Goal: Transaction & Acquisition: Purchase product/service

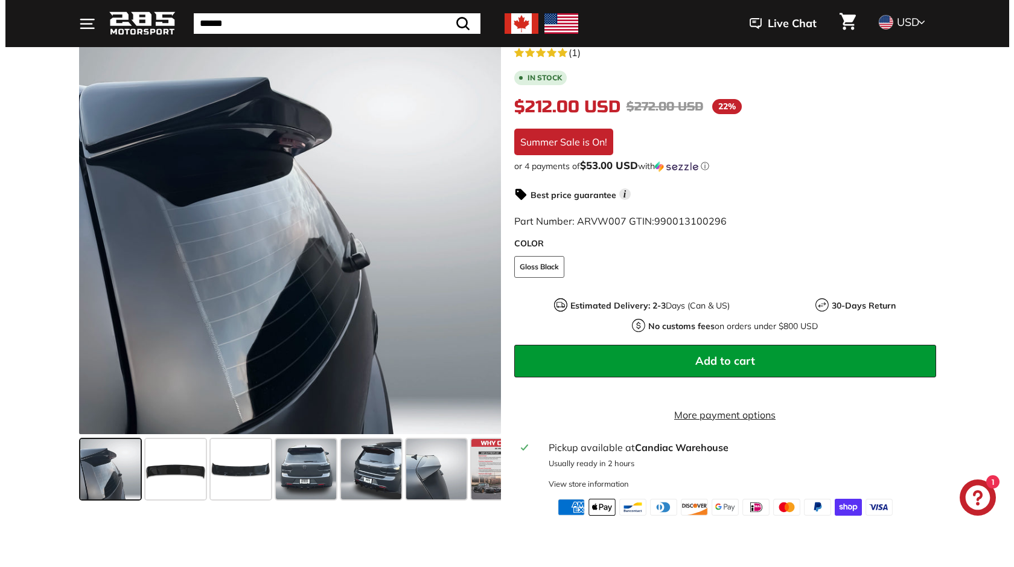
scroll to position [255, 0]
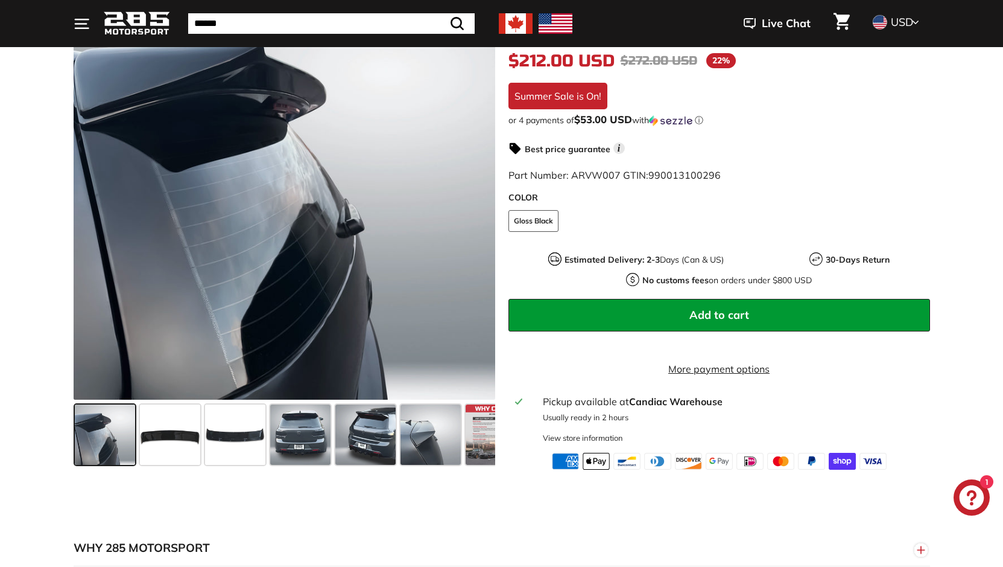
click at [102, 446] on span at bounding box center [105, 434] width 60 height 60
click at [102, 448] on span at bounding box center [105, 434] width 60 height 60
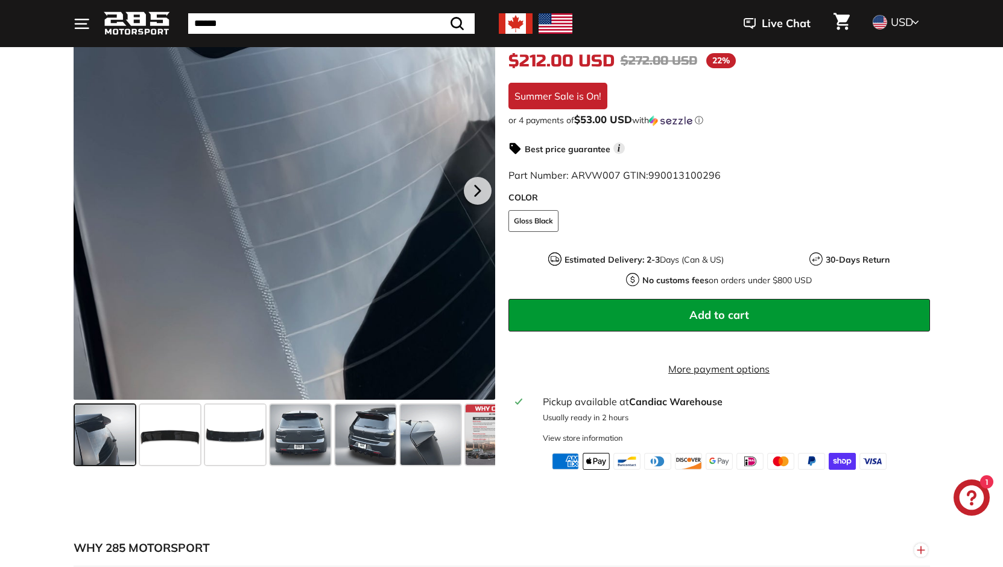
click at [138, 297] on div at bounding box center [285, 189] width 422 height 422
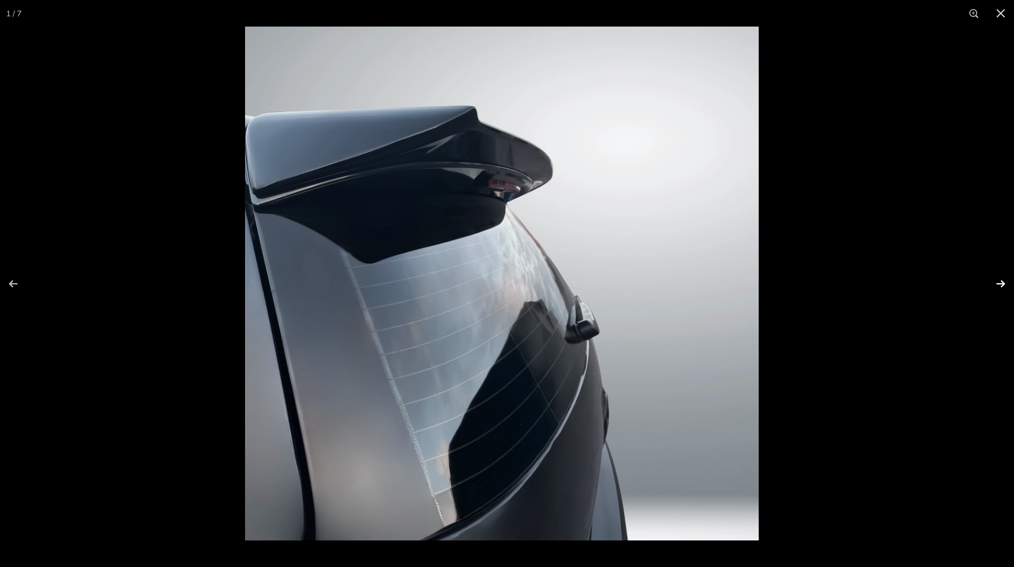
click at [1003, 281] on button at bounding box center [992, 283] width 42 height 60
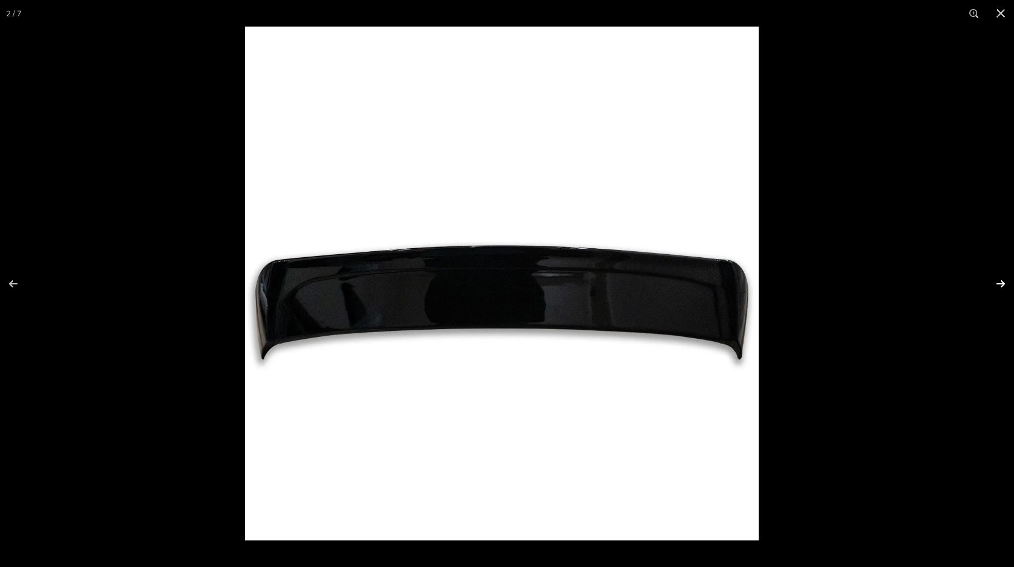
click at [1003, 281] on button at bounding box center [992, 283] width 42 height 60
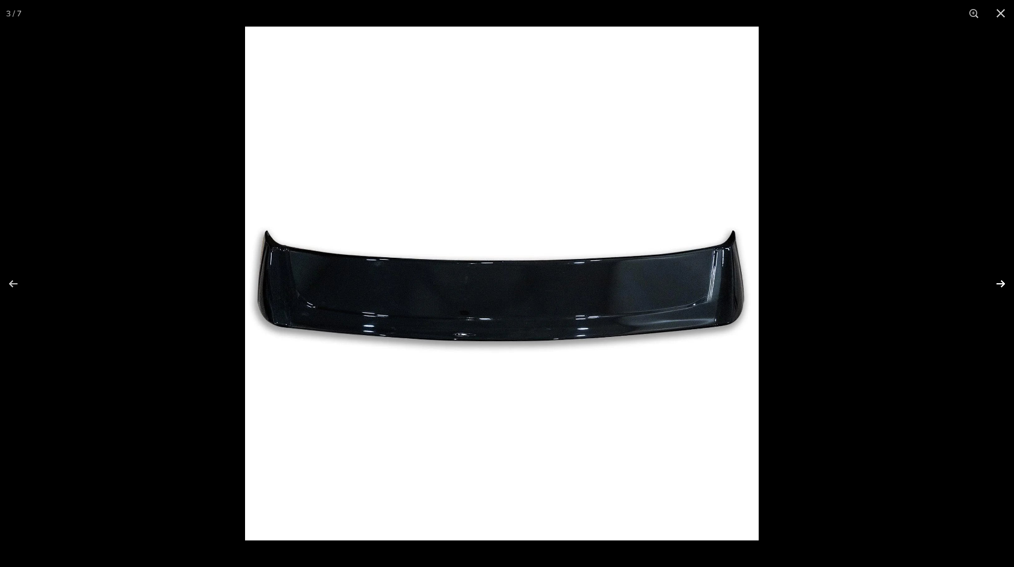
click at [1003, 281] on button at bounding box center [992, 283] width 42 height 60
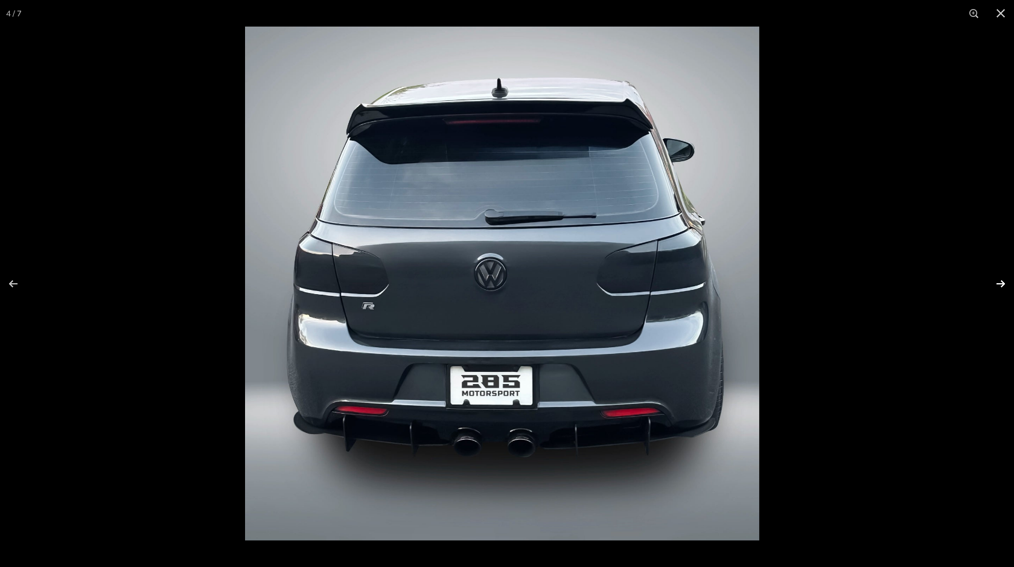
click at [1003, 281] on button at bounding box center [992, 283] width 42 height 60
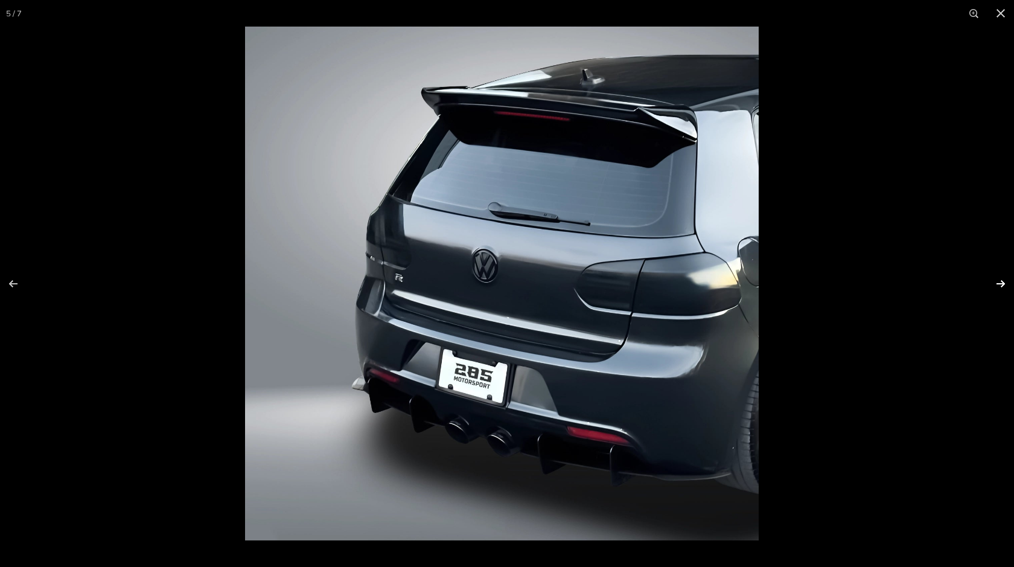
click at [1003, 281] on button at bounding box center [992, 283] width 42 height 60
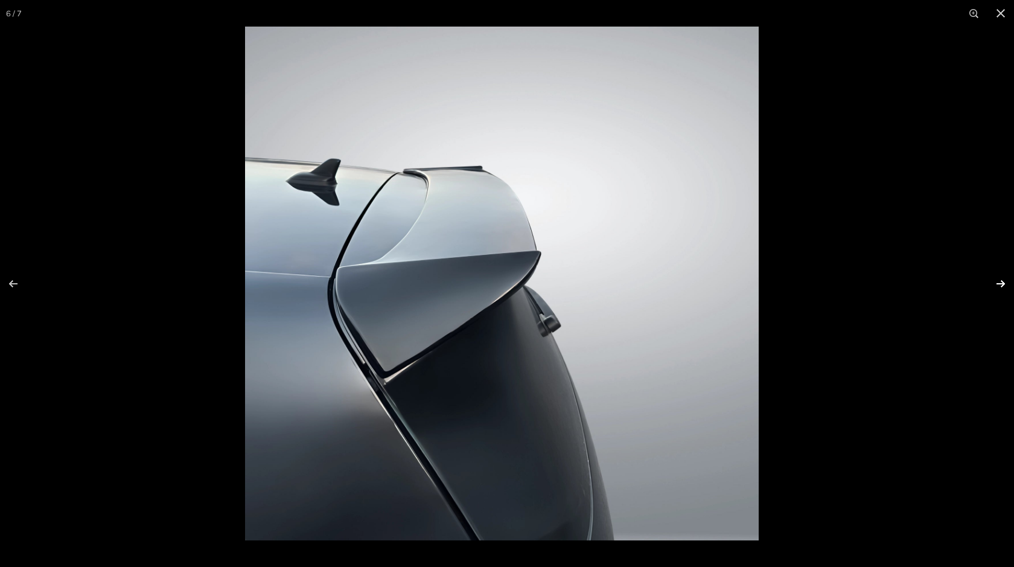
click at [1003, 281] on button at bounding box center [992, 283] width 42 height 60
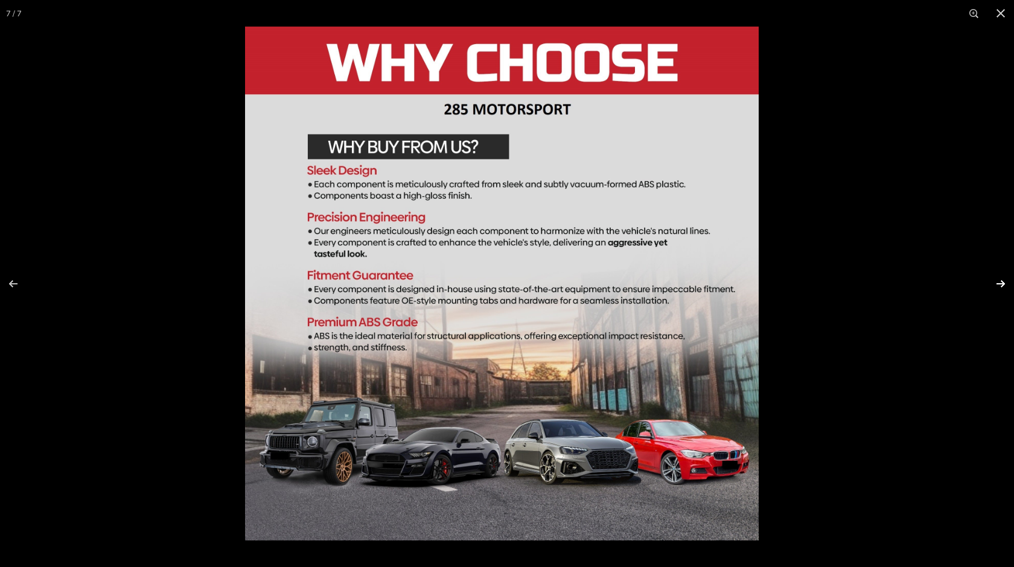
scroll to position [0, 33]
click at [1003, 281] on button at bounding box center [992, 283] width 42 height 60
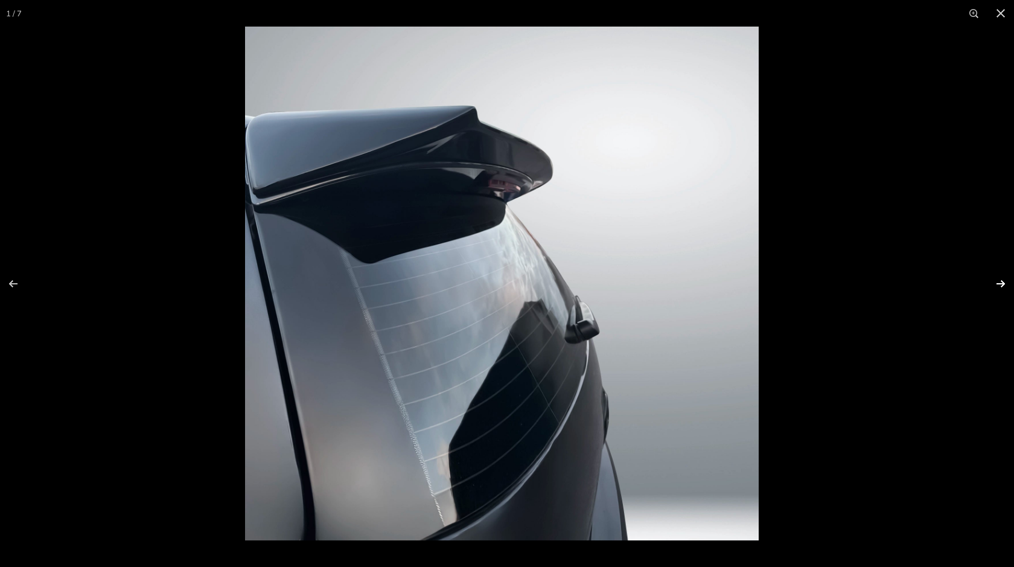
scroll to position [0, 0]
click at [1003, 281] on button at bounding box center [992, 283] width 42 height 60
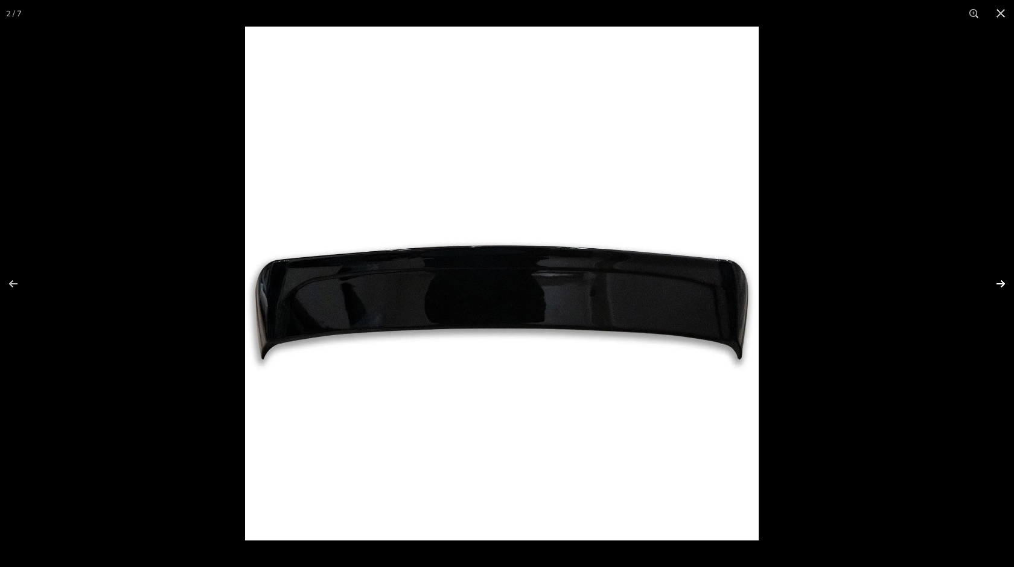
click at [1003, 281] on button at bounding box center [992, 283] width 42 height 60
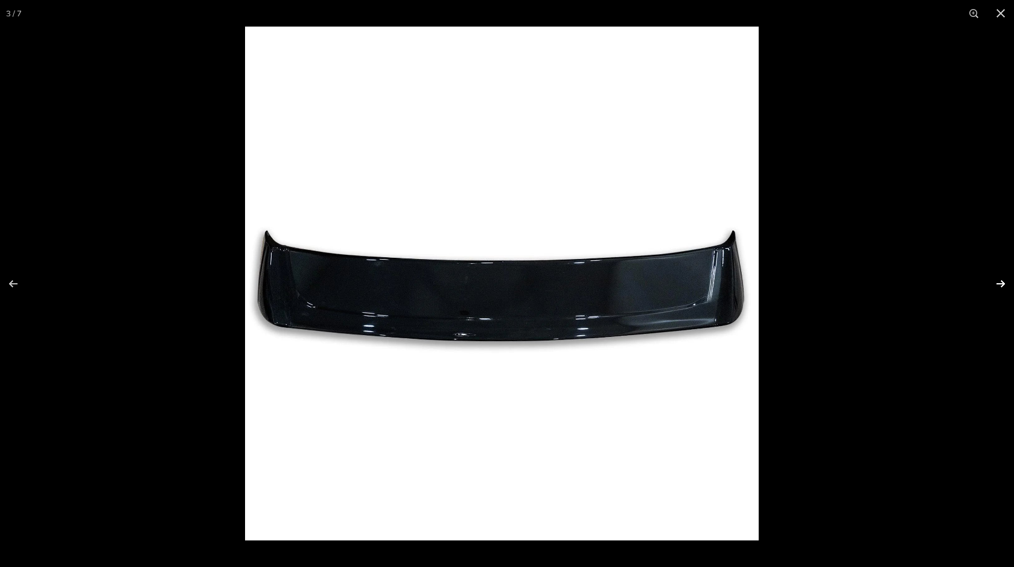
click at [1003, 281] on button at bounding box center [992, 283] width 42 height 60
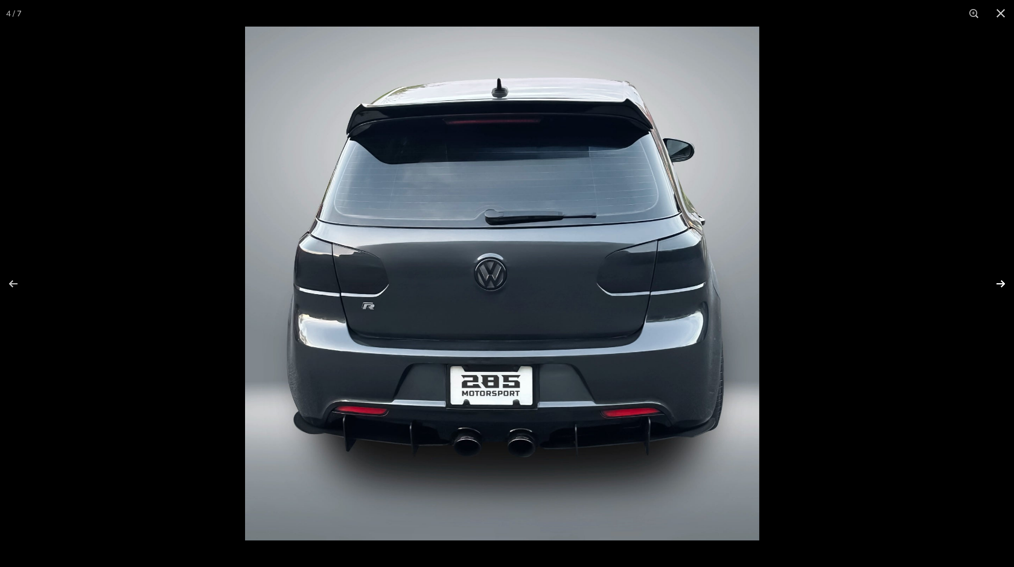
click at [1003, 281] on button at bounding box center [992, 283] width 42 height 60
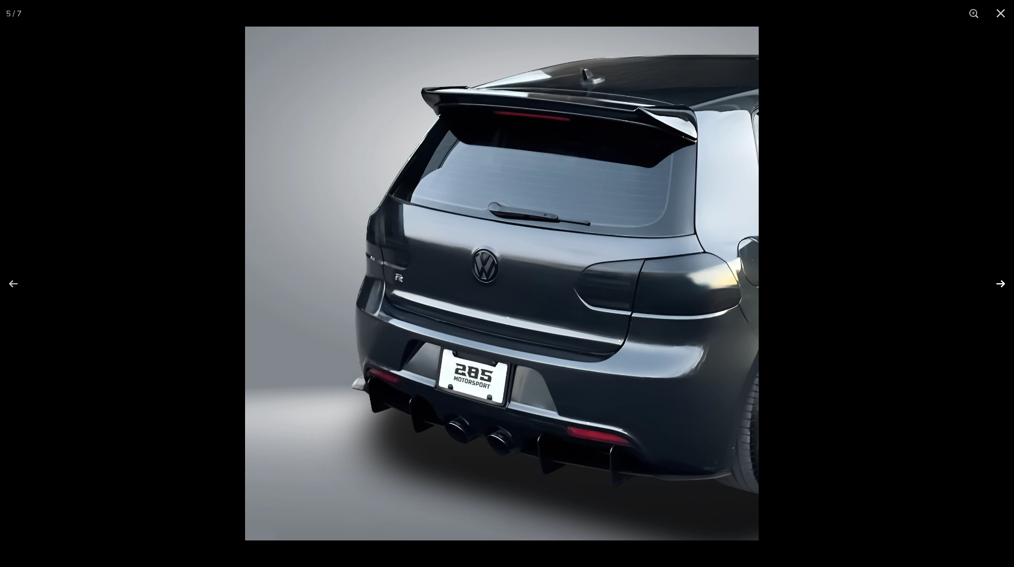
click at [1003, 281] on button at bounding box center [992, 283] width 42 height 60
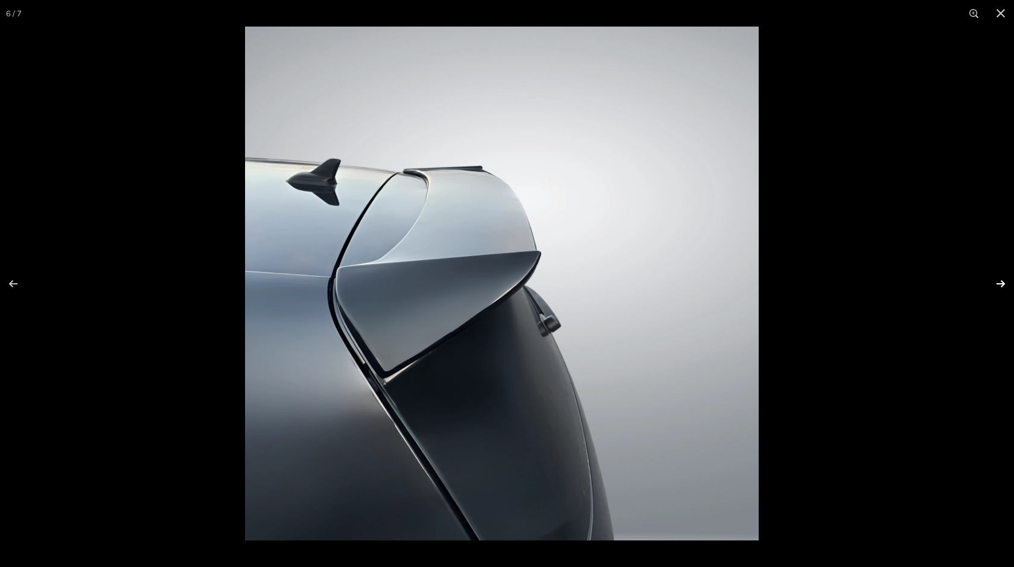
click at [1003, 281] on button at bounding box center [992, 283] width 42 height 60
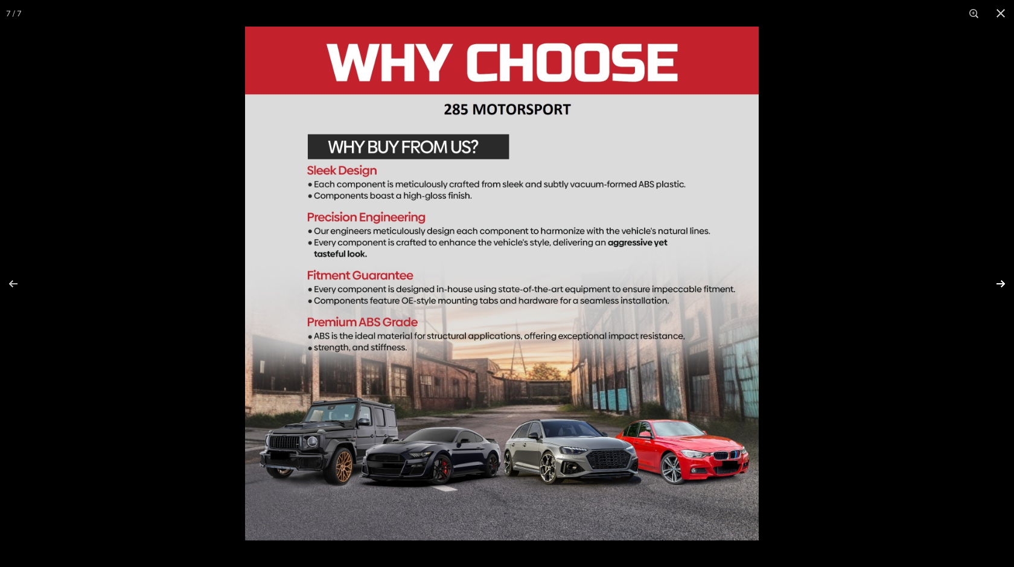
scroll to position [0, 33]
click at [1003, 281] on button at bounding box center [992, 283] width 42 height 60
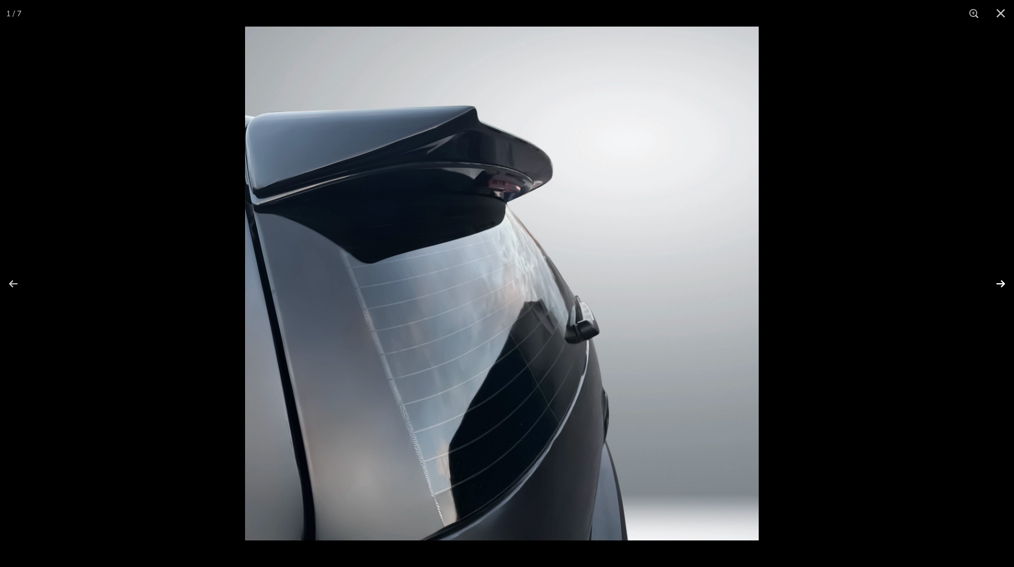
scroll to position [0, 0]
click at [1003, 281] on button at bounding box center [992, 283] width 42 height 60
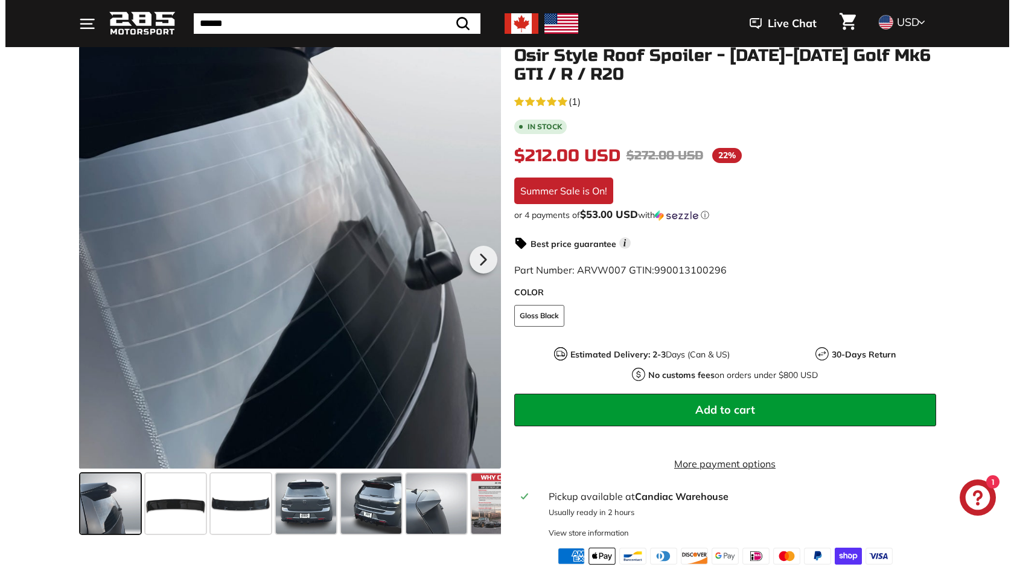
scroll to position [170, 0]
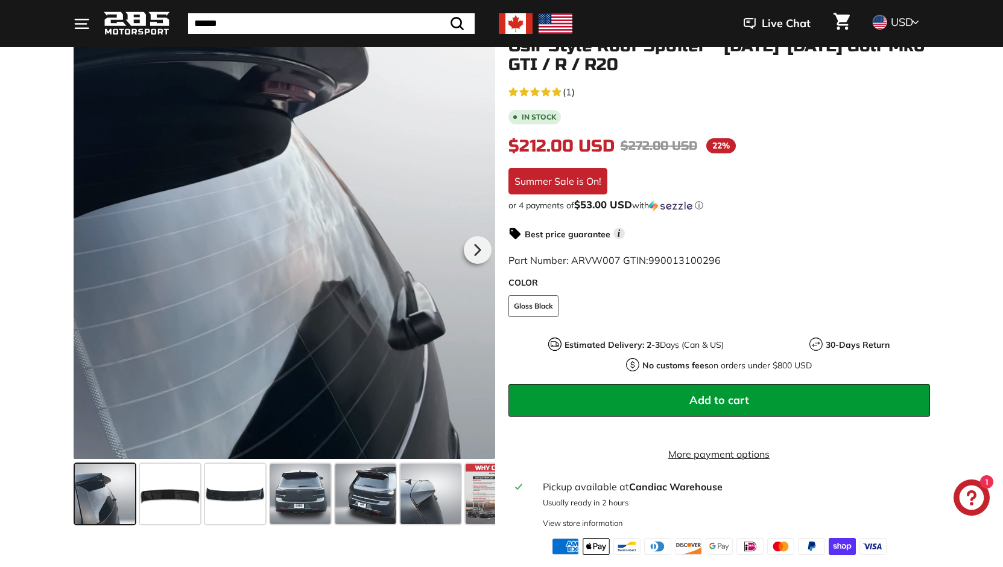
click at [284, 244] on div at bounding box center [285, 248] width 422 height 422
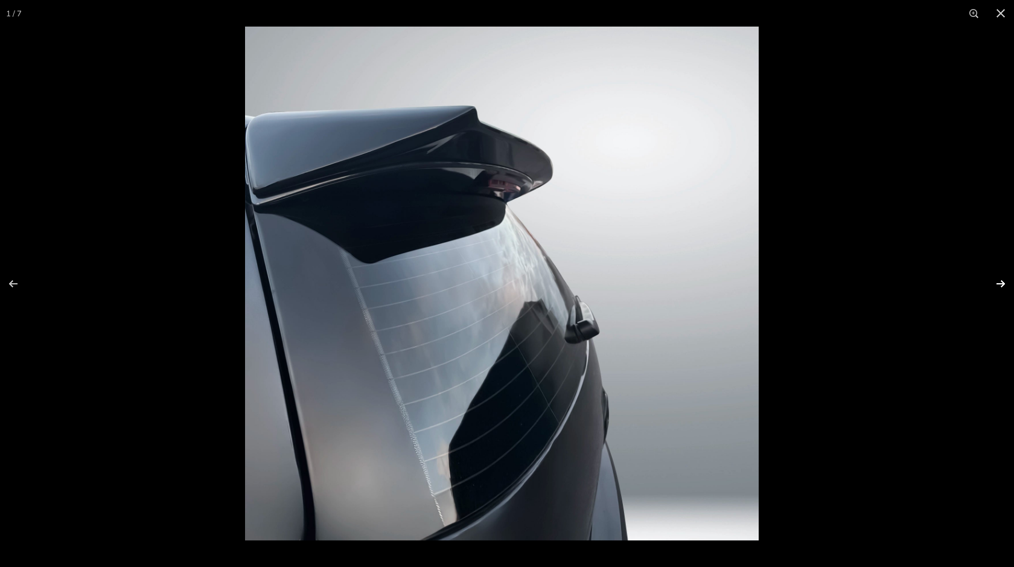
click at [996, 284] on button at bounding box center [992, 283] width 42 height 60
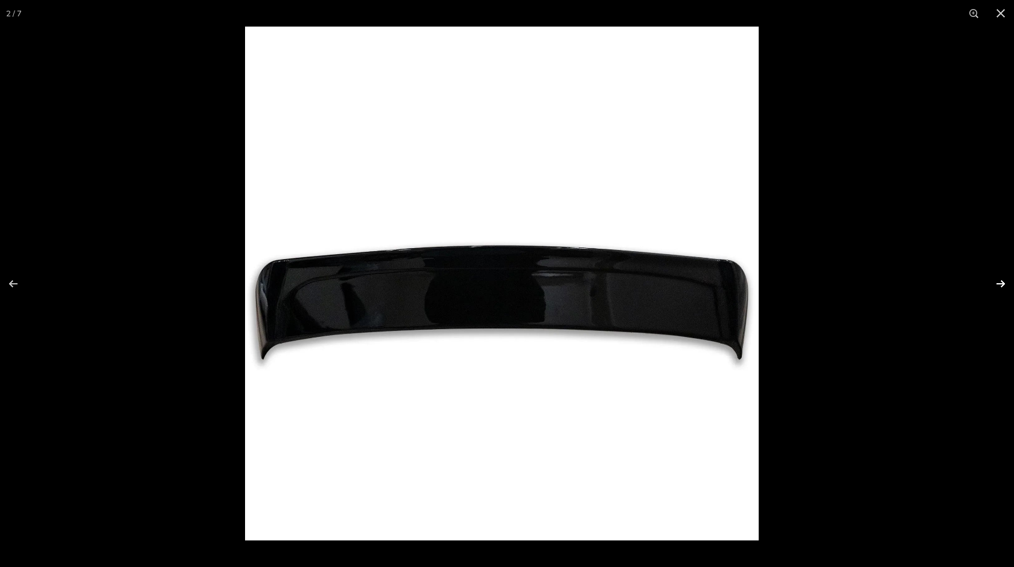
click at [996, 284] on button at bounding box center [992, 283] width 42 height 60
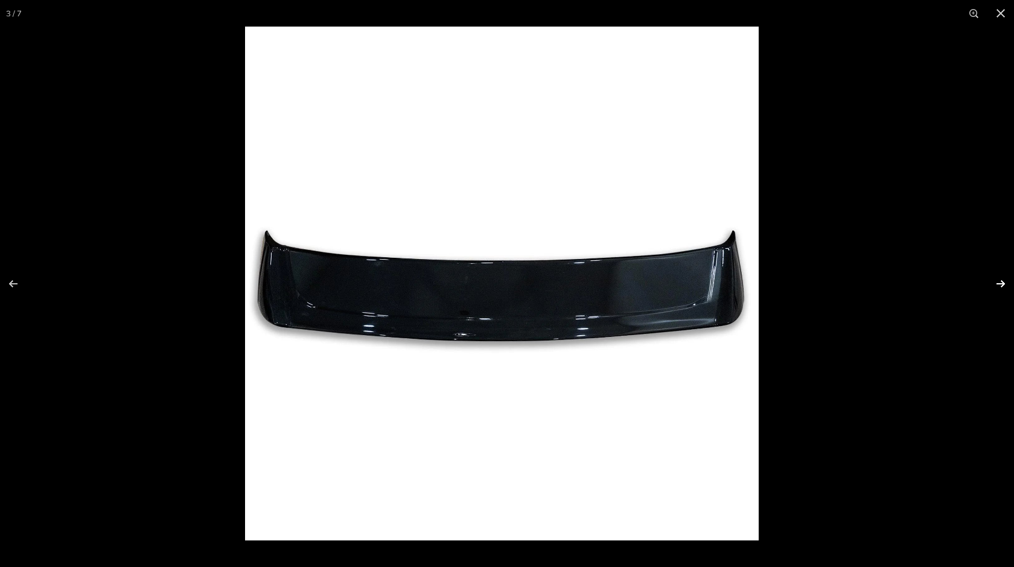
click at [996, 284] on button at bounding box center [992, 283] width 42 height 60
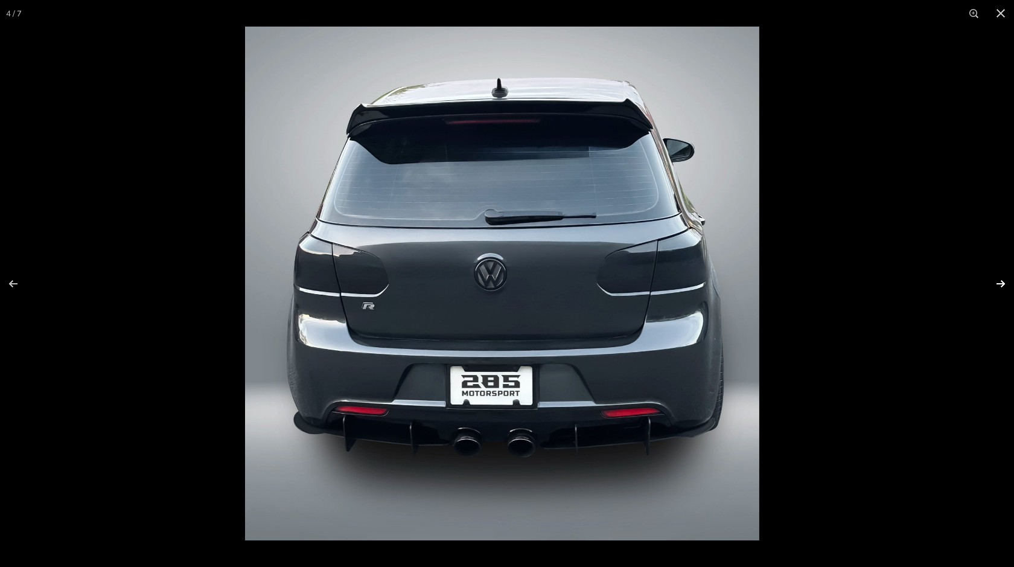
click at [996, 284] on button at bounding box center [992, 283] width 42 height 60
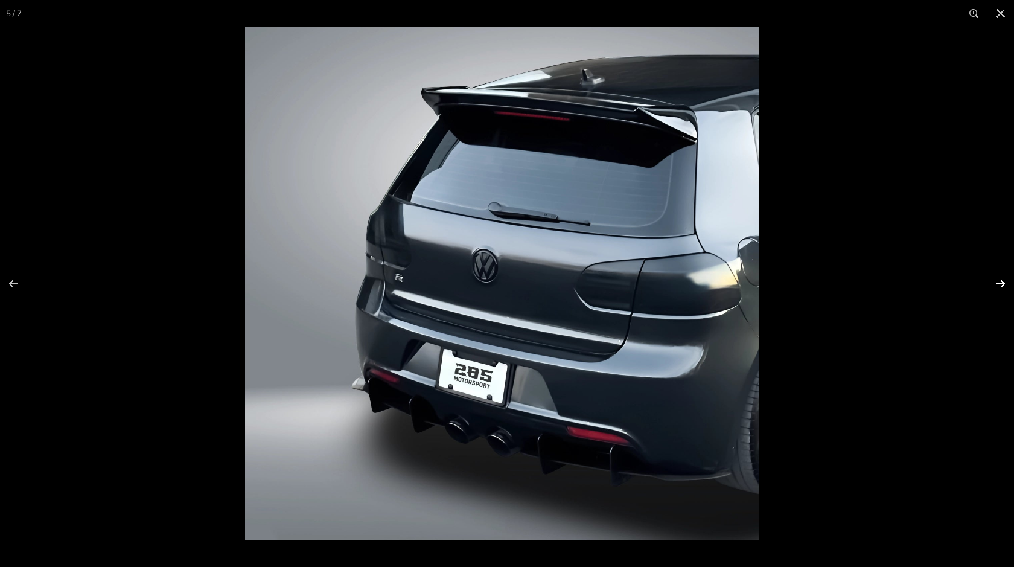
click at [996, 284] on button at bounding box center [992, 283] width 42 height 60
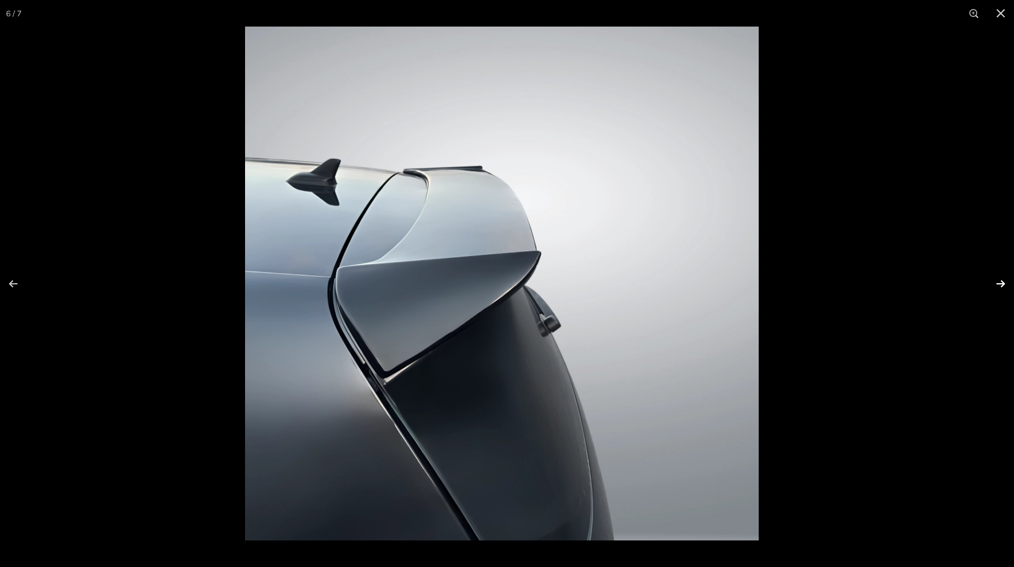
click at [996, 284] on button at bounding box center [992, 283] width 42 height 60
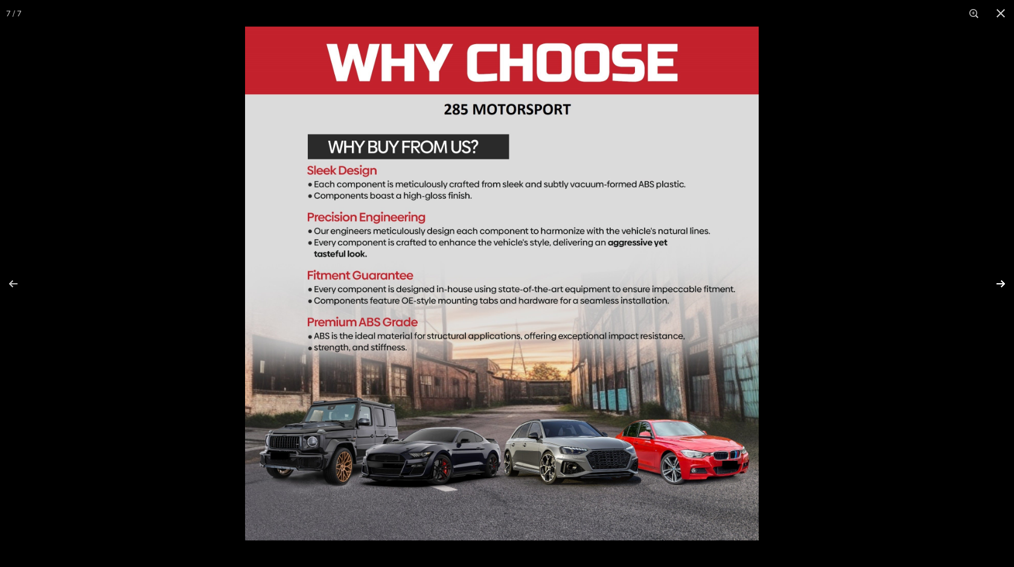
scroll to position [0, 33]
click at [996, 284] on button at bounding box center [992, 283] width 42 height 60
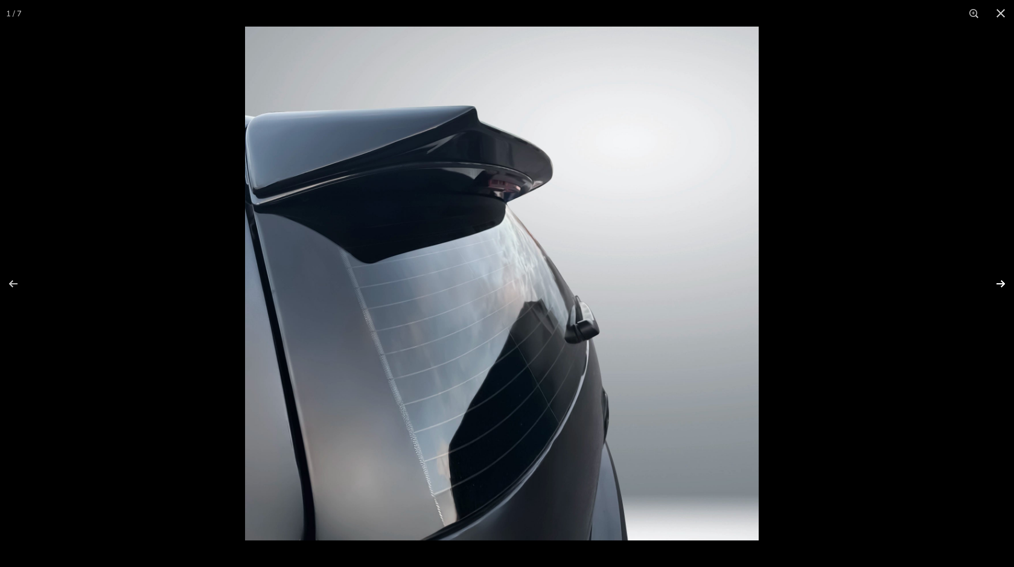
scroll to position [0, 0]
click at [996, 284] on button at bounding box center [992, 283] width 42 height 60
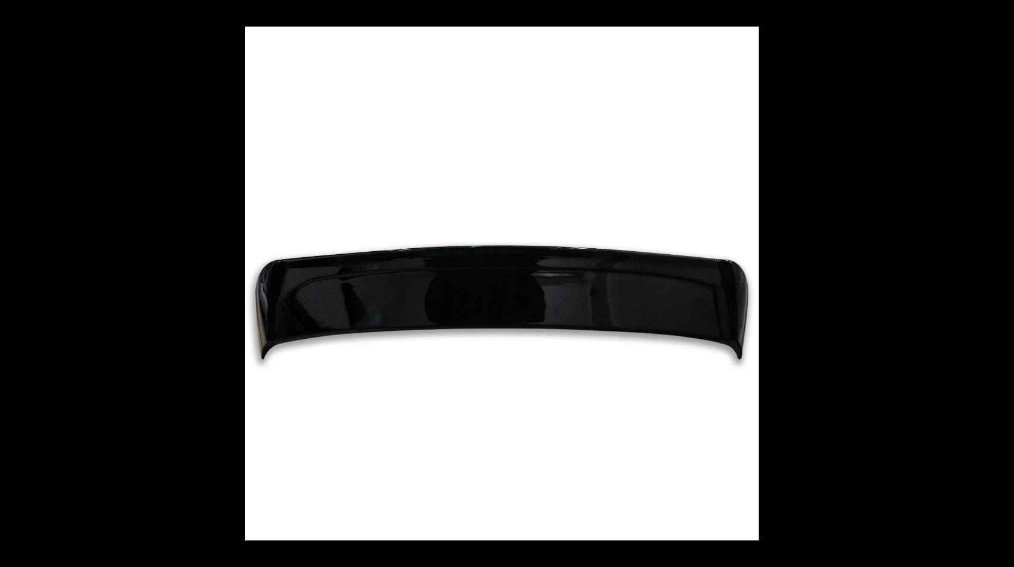
click at [996, 284] on button at bounding box center [992, 283] width 42 height 60
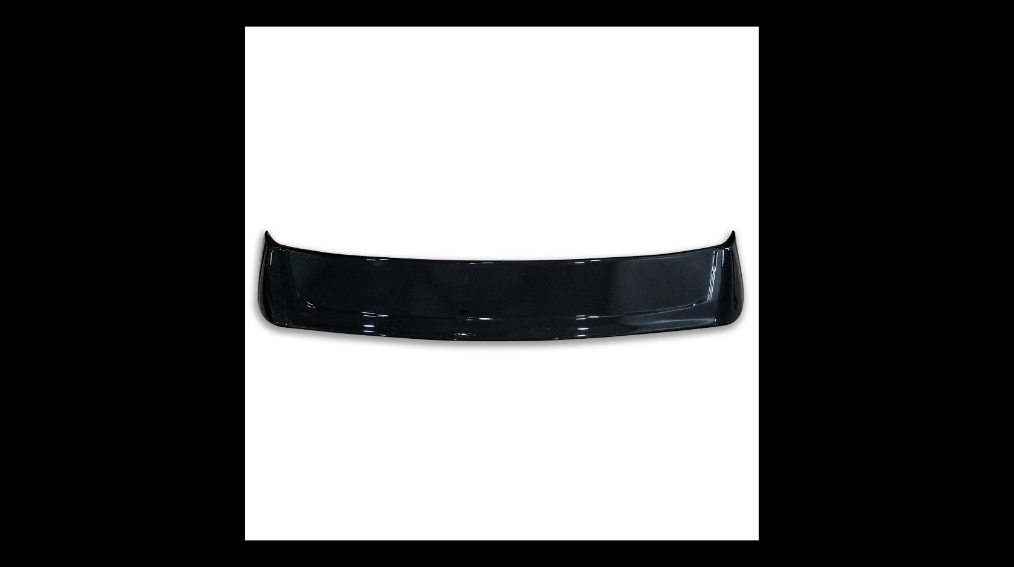
click at [996, 284] on button at bounding box center [992, 283] width 42 height 60
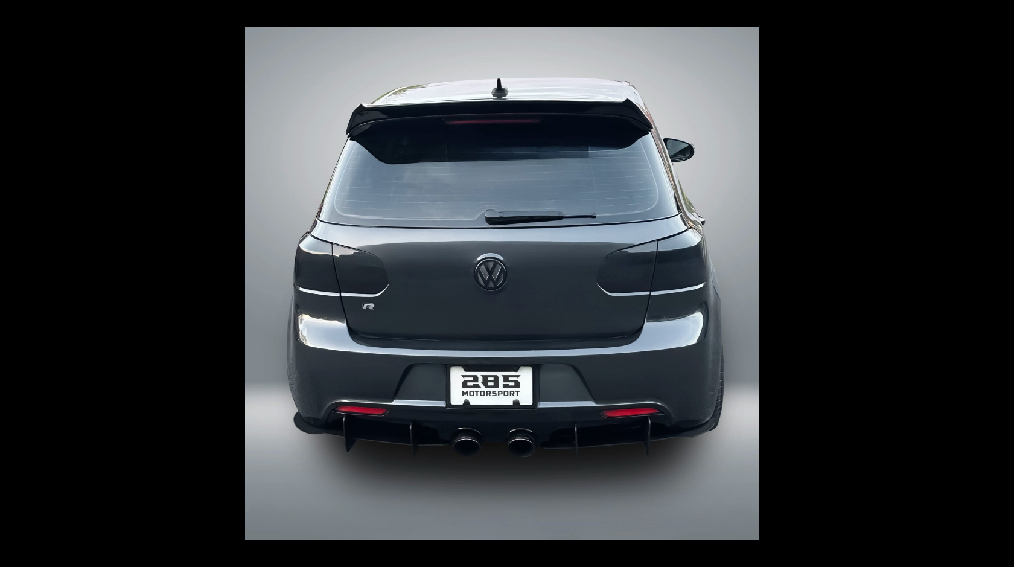
click at [996, 284] on button at bounding box center [992, 283] width 42 height 60
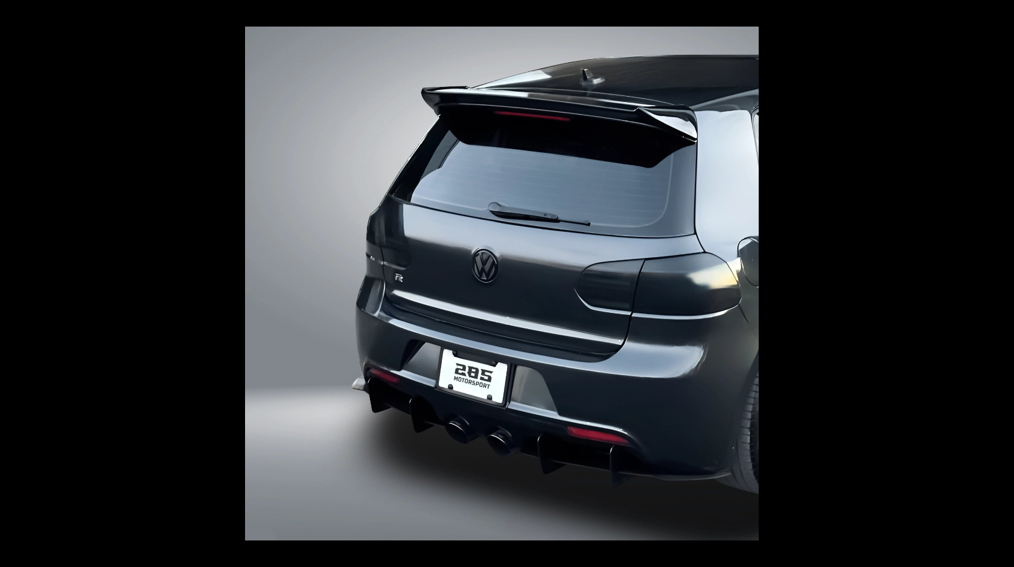
click at [996, 284] on button at bounding box center [992, 283] width 42 height 60
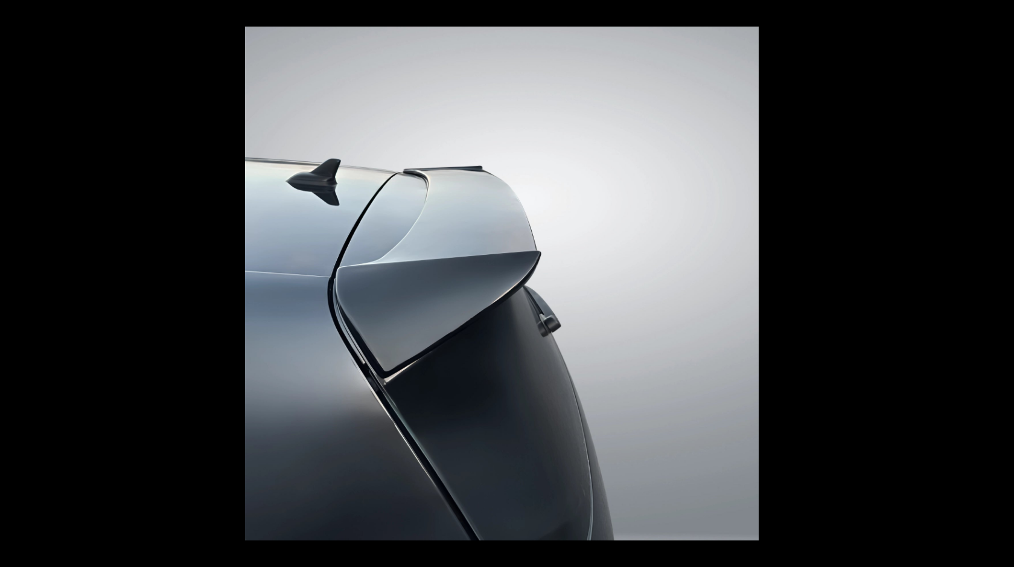
click at [996, 284] on button at bounding box center [992, 283] width 42 height 60
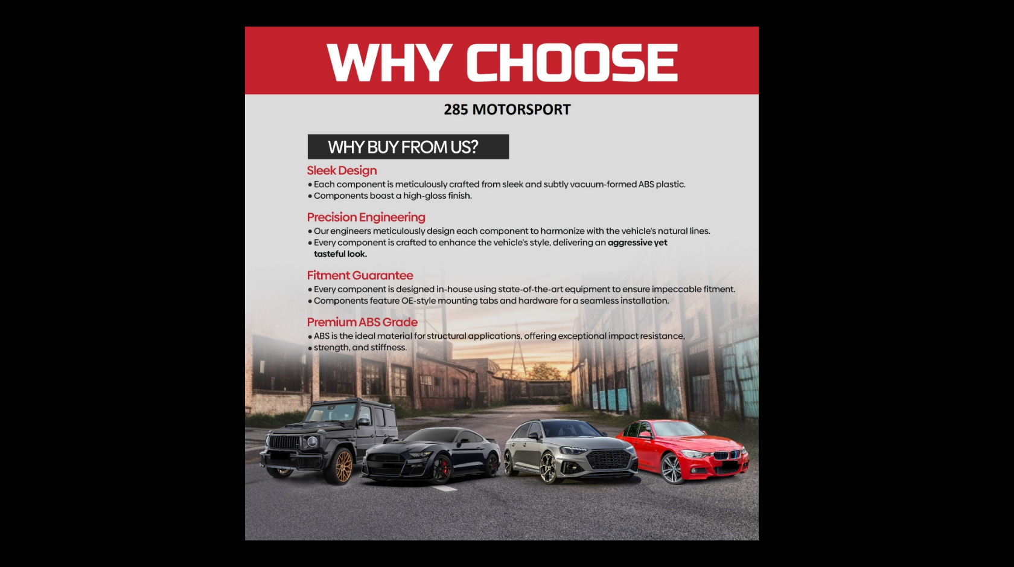
scroll to position [0, 33]
